Goal: Task Accomplishment & Management: Complete application form

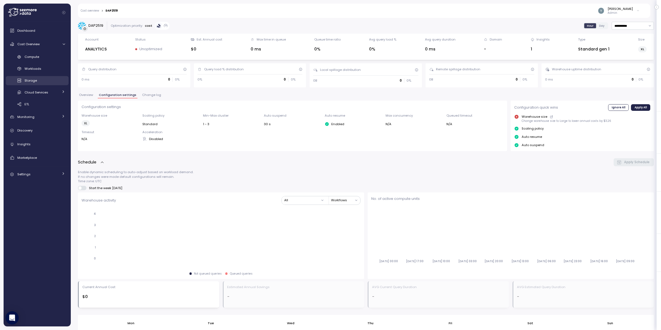
scroll to position [39, 0]
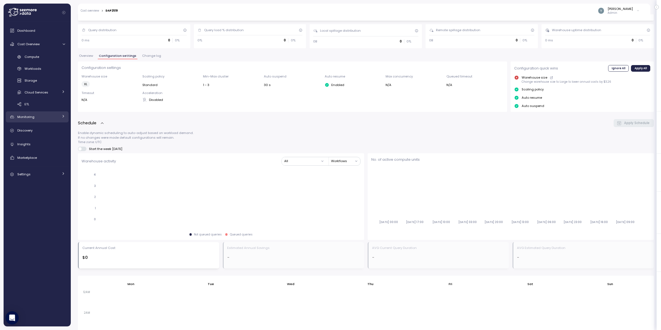
click at [47, 118] on div "Monitoring" at bounding box center [37, 117] width 41 height 6
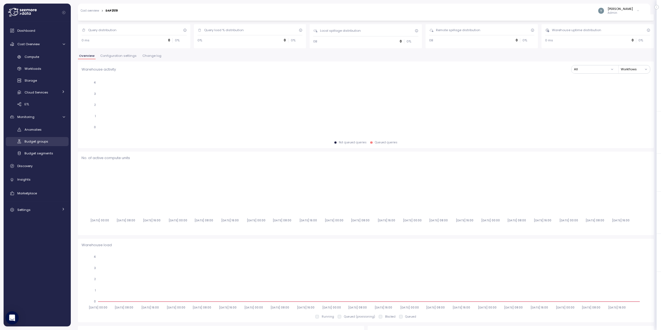
click at [41, 142] on span "Budget groups" at bounding box center [37, 141] width 24 height 4
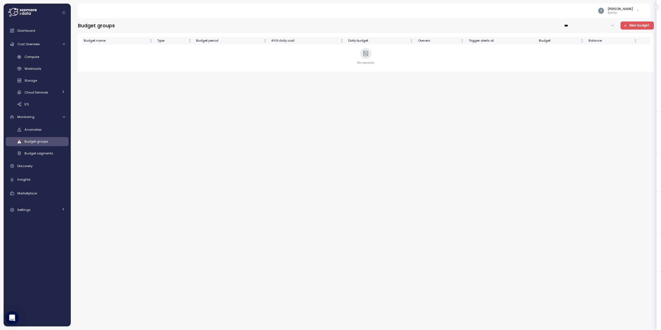
click at [635, 25] on span "New budget" at bounding box center [640, 25] width 20 height 7
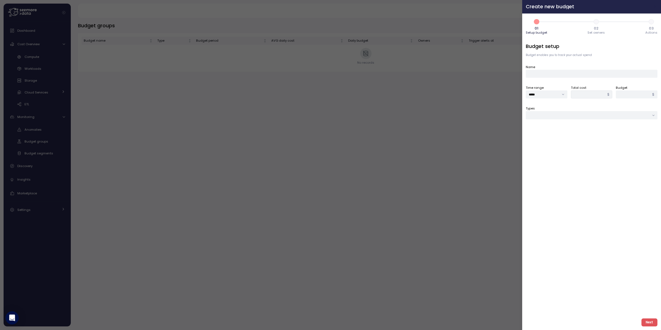
click at [655, 6] on icon "button" at bounding box center [655, 7] width 2 height 2
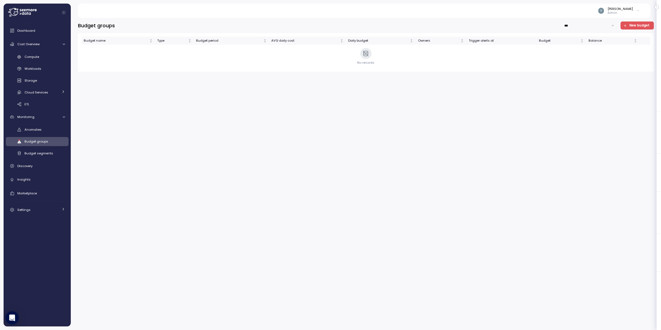
click at [634, 23] on span "New budget" at bounding box center [640, 25] width 20 height 7
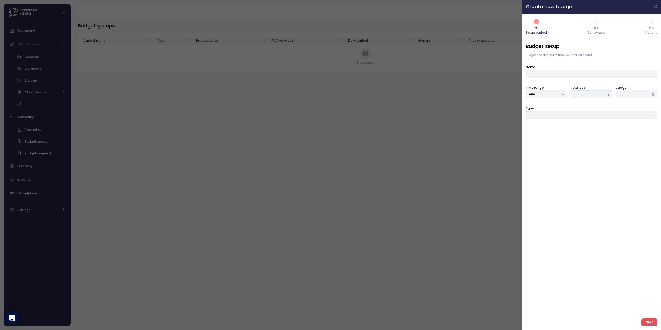
click at [546, 114] on input "Types" at bounding box center [592, 115] width 132 height 8
click at [656, 6] on icon "button" at bounding box center [656, 6] width 4 height 4
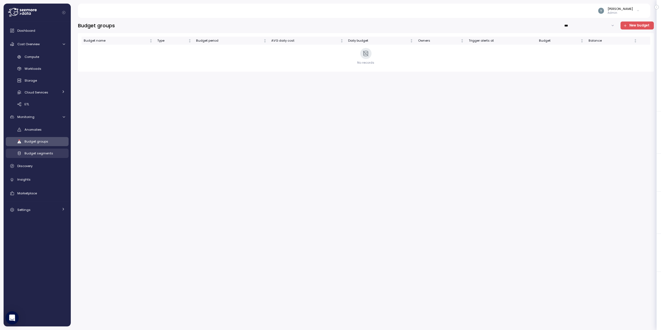
click at [48, 151] on span "Budget segments" at bounding box center [39, 153] width 29 height 4
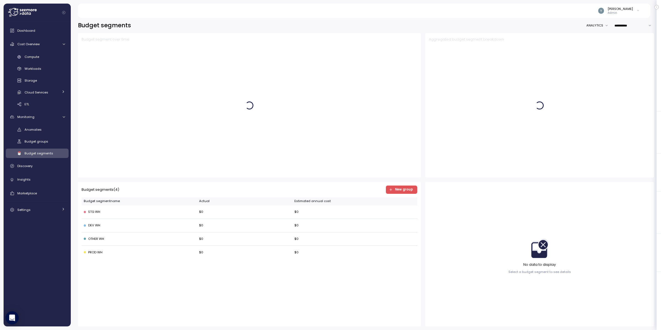
click at [401, 192] on span "New group" at bounding box center [404, 189] width 18 height 7
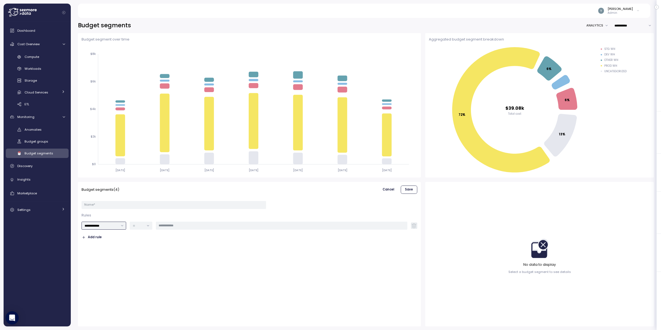
click at [115, 224] on input "**********" at bounding box center [104, 226] width 45 height 8
click at [117, 226] on input "**********" at bounding box center [104, 226] width 45 height 8
